Goal: Transaction & Acquisition: Purchase product/service

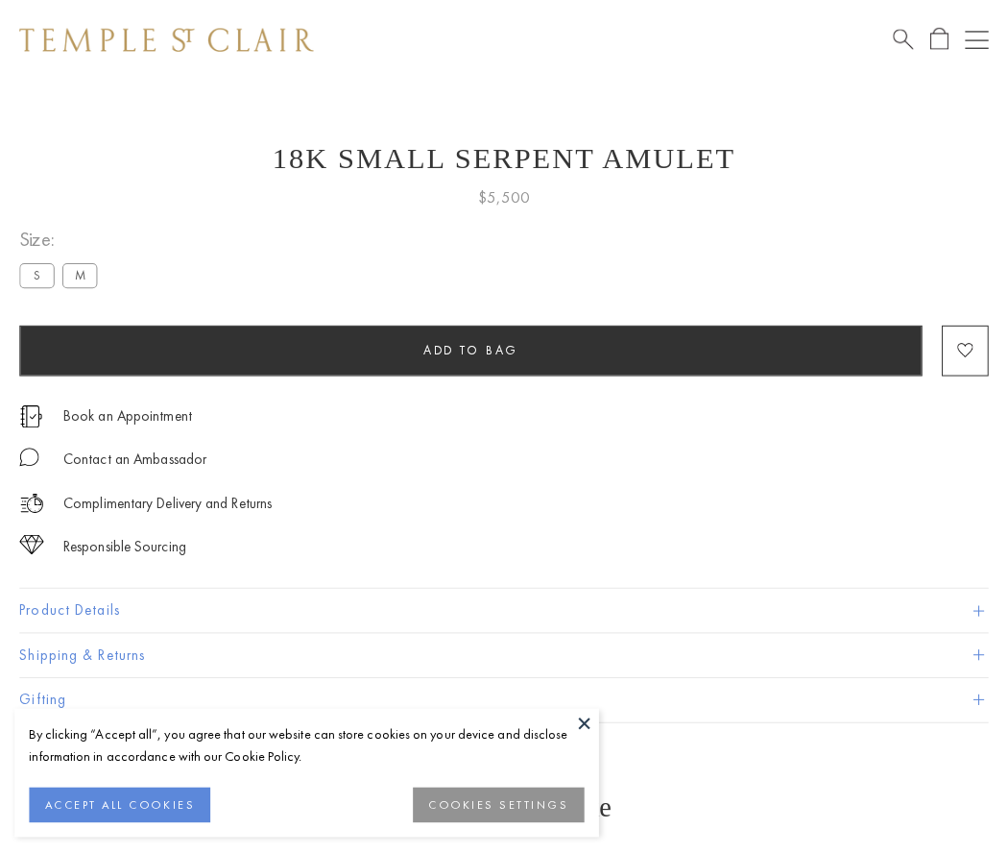
scroll to position [8, 0]
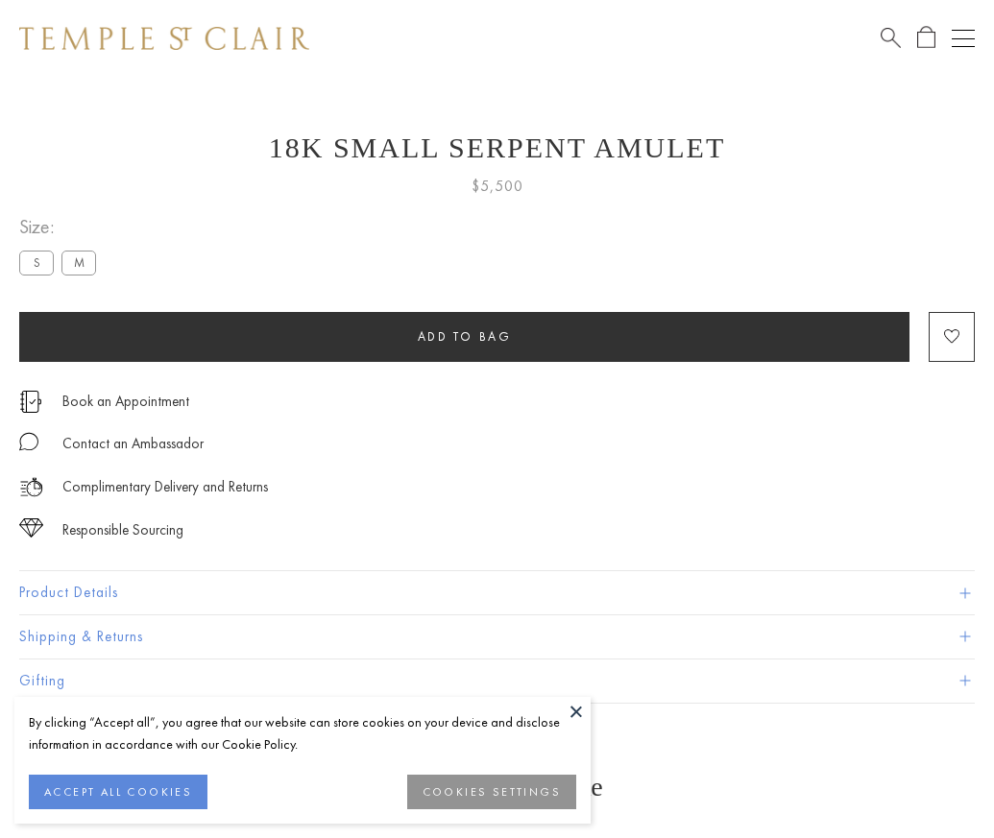
click at [464, 336] on span "Add to bag" at bounding box center [465, 336] width 94 height 16
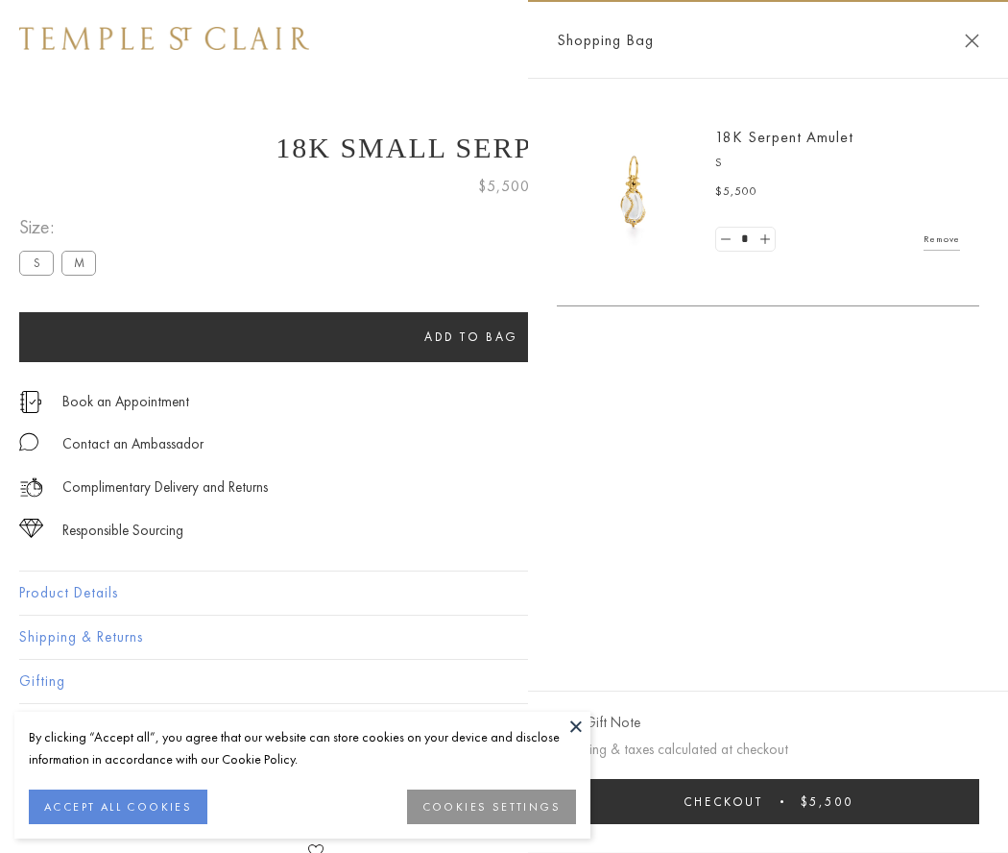
click at [769, 801] on button "Checkout $5,500" at bounding box center [768, 801] width 423 height 45
